Goal: Navigation & Orientation: Find specific page/section

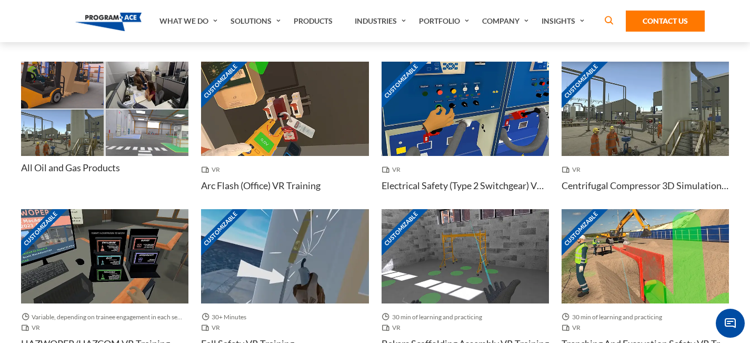
scroll to position [781, 0]
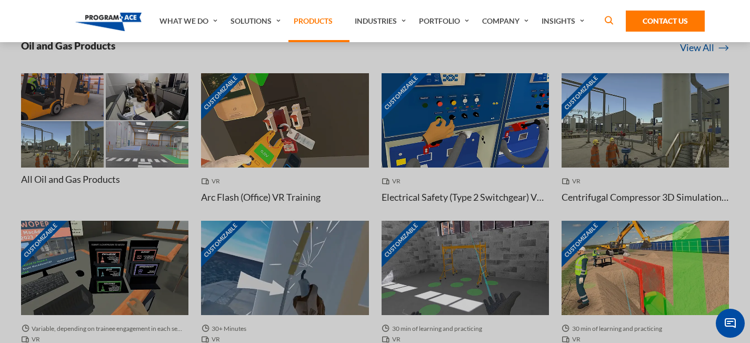
click at [322, 22] on link "Products" at bounding box center [319, 21] width 61 height 42
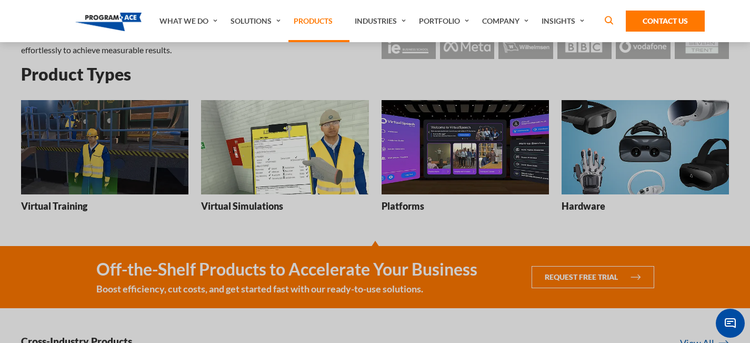
scroll to position [123, 0]
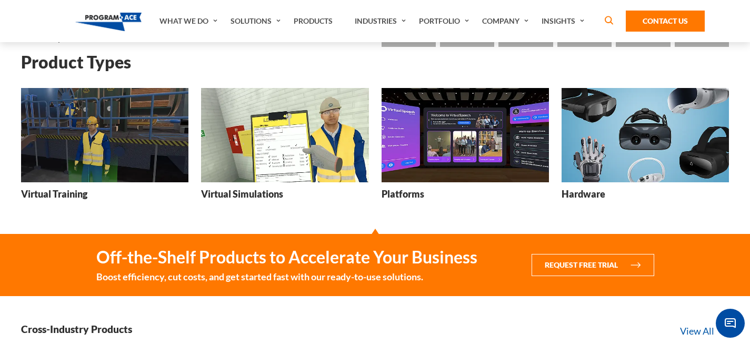
click at [150, 137] on img at bounding box center [104, 135] width 167 height 94
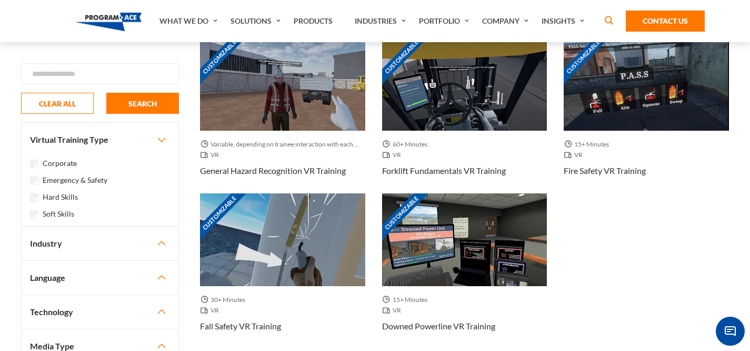
scroll to position [933, 0]
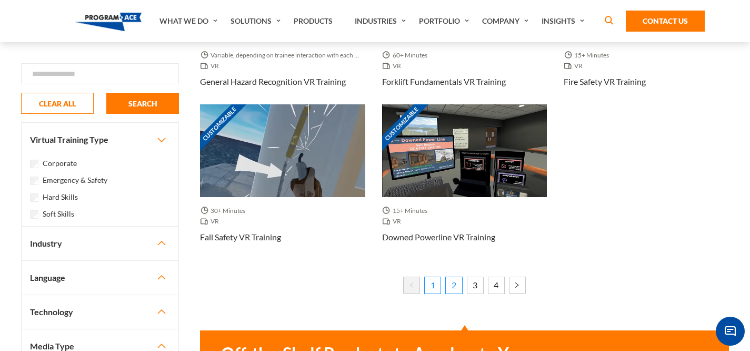
click at [454, 285] on link "2" at bounding box center [454, 284] width 17 height 17
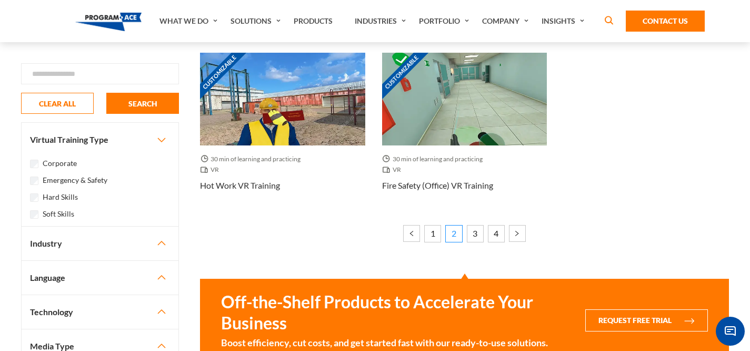
scroll to position [1033, 0]
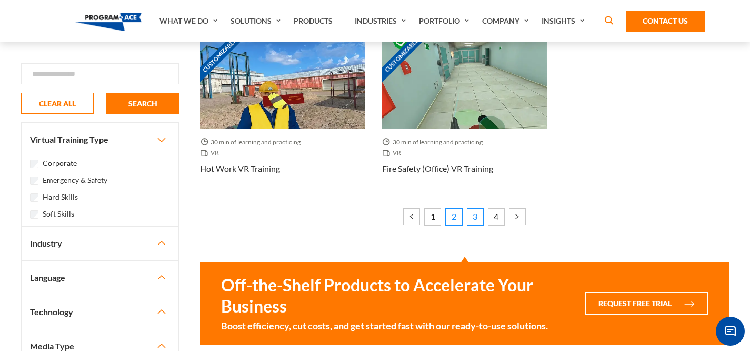
click at [477, 223] on link "3" at bounding box center [475, 216] width 17 height 17
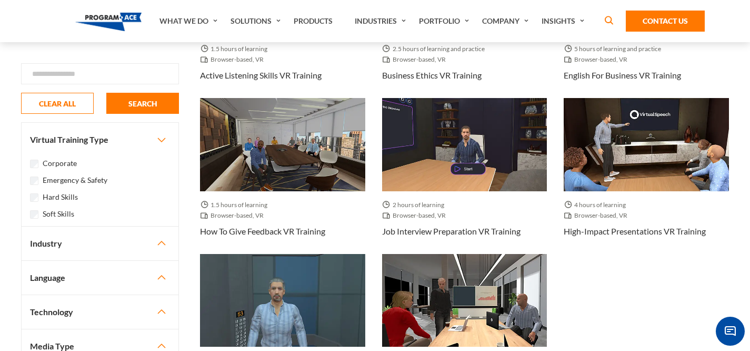
scroll to position [919, 0]
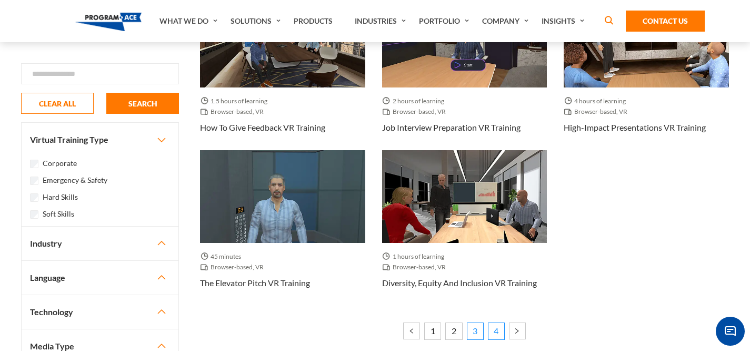
click at [491, 332] on link "4" at bounding box center [496, 330] width 17 height 17
